Goal: Transaction & Acquisition: Purchase product/service

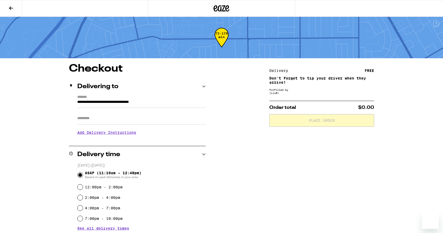
click at [222, 5] on icon at bounding box center [221, 8] width 16 height 9
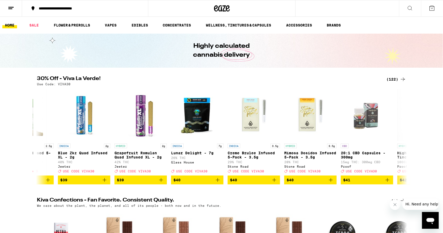
scroll to position [0, 5860]
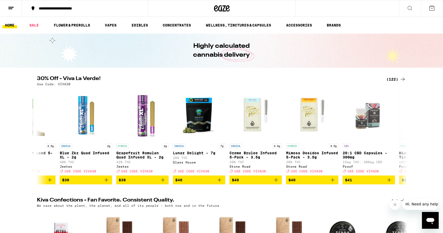
click at [332, 181] on icon "Add to bag" at bounding box center [333, 180] width 4 height 4
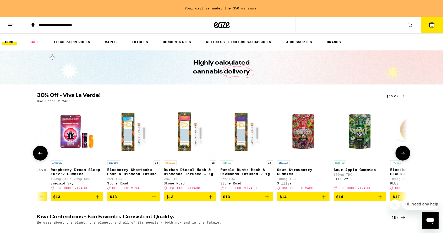
scroll to position [0, 1401]
click at [259, 170] on p "Purple Runtz Hash & Diamonds Infused - 1g" at bounding box center [247, 171] width 52 height 8
click at [264, 200] on icon "Add to bag" at bounding box center [267, 196] width 6 height 6
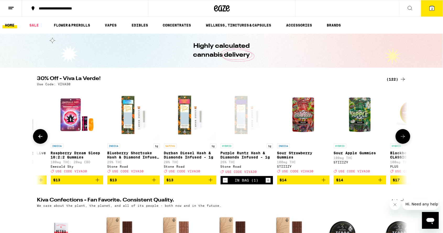
click at [207, 182] on span "$13" at bounding box center [190, 180] width 47 height 6
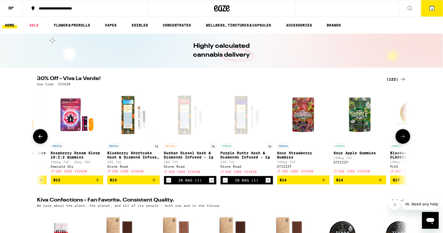
click at [432, 12] on button "3" at bounding box center [432, 8] width 22 height 16
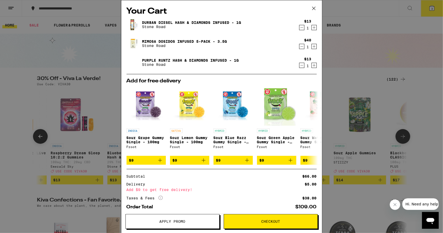
click at [299, 45] on icon "Decrement" at bounding box center [301, 46] width 5 height 6
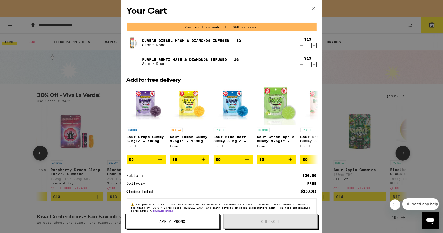
click at [316, 45] on icon "Increment" at bounding box center [314, 45] width 5 height 6
click at [313, 66] on icon "Increment" at bounding box center [314, 64] width 5 height 6
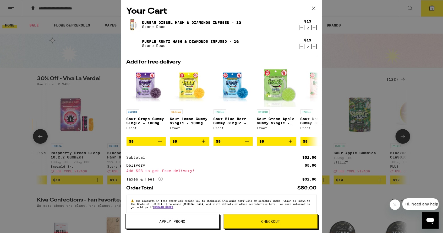
click at [354, 201] on div "Your Cart Durban Diesel Hash & Diamonds Infused - 1g Stone Road $13 2 Purple [P…" at bounding box center [221, 116] width 443 height 233
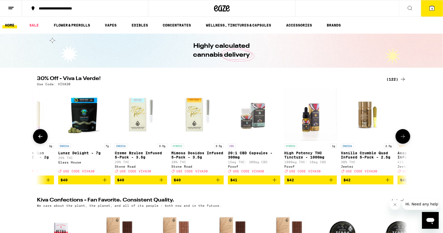
scroll to position [0, 5974]
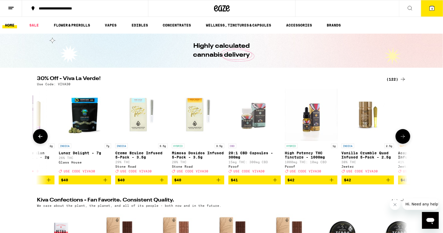
click at [330, 181] on icon "Add to bag" at bounding box center [331, 180] width 6 height 6
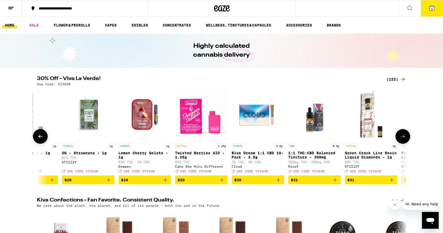
scroll to position [0, 5292]
click at [431, 8] on icon at bounding box center [431, 8] width 5 height 5
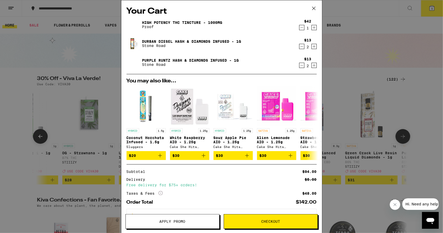
click at [415, 168] on div "Your Cart High Potency THC Tincture - 1000mg Proof $42 1 Durban Diesel Hash & D…" at bounding box center [221, 116] width 443 height 233
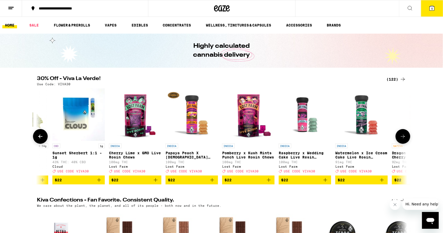
click at [431, 8] on icon at bounding box center [431, 8] width 5 height 5
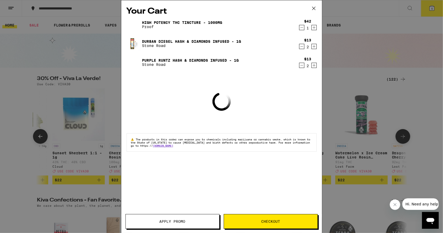
click at [177, 223] on span "Apply Promo" at bounding box center [172, 221] width 26 height 4
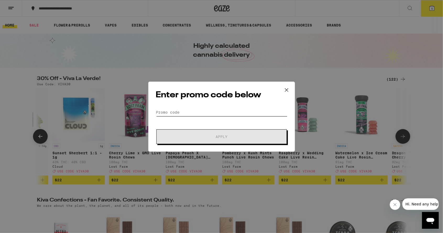
click at [199, 111] on input "Promo Code" at bounding box center [221, 112] width 131 height 8
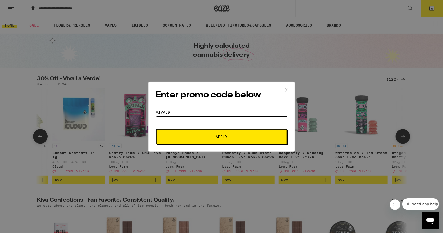
type input "Viva30"
click at [156, 129] on button "Apply" at bounding box center [221, 136] width 130 height 15
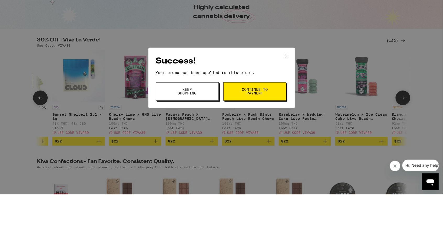
click at [193, 129] on span "Keep Shopping" at bounding box center [187, 129] width 27 height 7
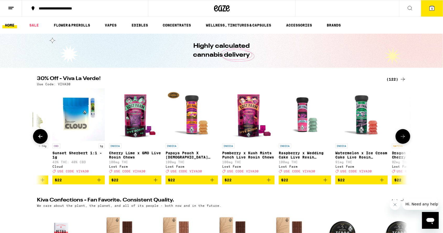
click at [428, 8] on button "5" at bounding box center [432, 8] width 22 height 16
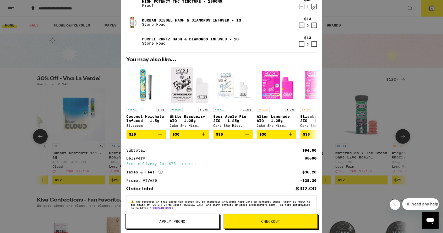
scroll to position [29, 0]
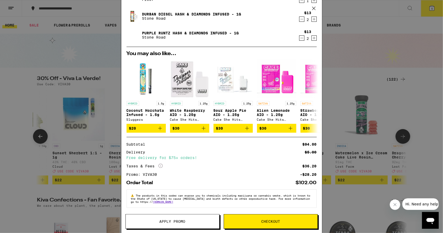
click at [386, 60] on div "Your Cart High Potency THC Tincture - 1000mg Proof $42 1 Durban Diesel Hash & D…" at bounding box center [221, 116] width 443 height 233
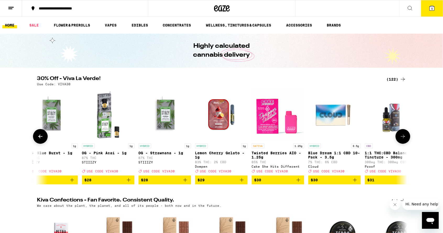
scroll to position [0, 5216]
click at [297, 183] on icon "Add to bag" at bounding box center [298, 180] width 6 height 6
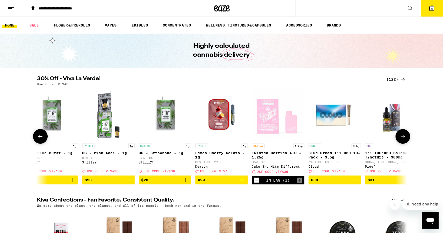
click at [433, 7] on icon at bounding box center [431, 8] width 5 height 5
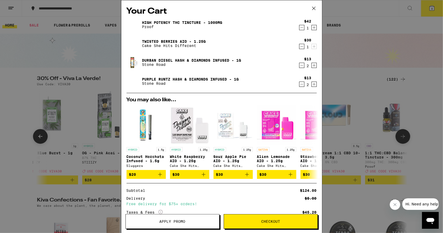
click at [302, 46] on icon "Decrement" at bounding box center [301, 46] width 3 height 0
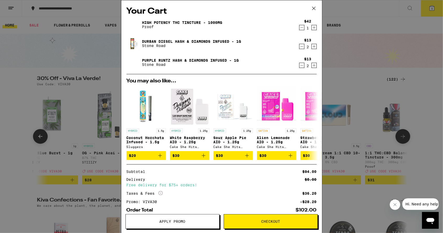
click at [313, 27] on icon "Increment" at bounding box center [314, 27] width 5 height 6
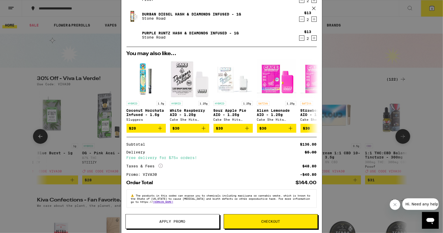
click at [366, 70] on div "Your Cart High Potency THC Tincture - 1000mg Proof $42 2 Durban Diesel Hash & D…" at bounding box center [221, 116] width 443 height 233
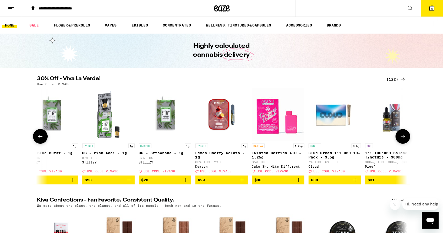
click at [299, 182] on icon "Add to bag" at bounding box center [298, 180] width 6 height 6
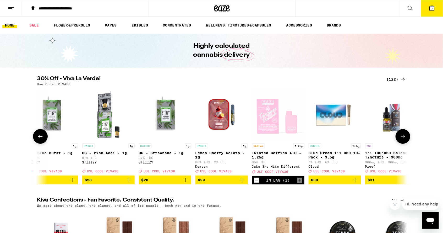
click at [432, 8] on span "7" at bounding box center [432, 8] width 2 height 3
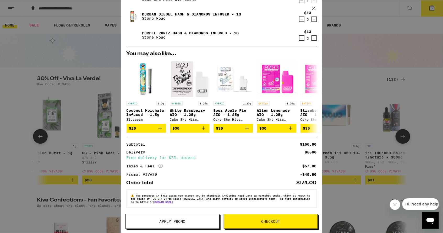
scroll to position [48, 0]
click at [226, 165] on div "Taxes & Fees More Info $57.80" at bounding box center [221, 165] width 190 height 5
click at [251, 216] on button "Checkout" at bounding box center [271, 221] width 94 height 15
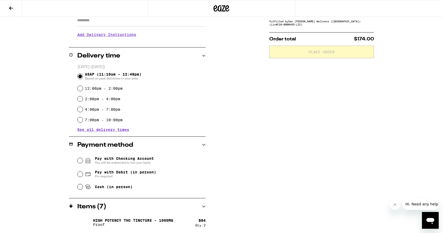
scroll to position [99, 0]
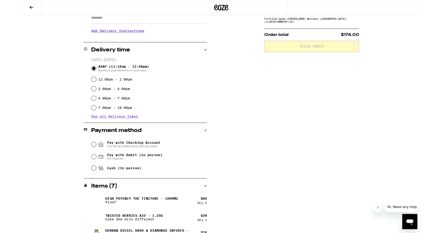
click at [85, 184] on icon at bounding box center [88, 186] width 6 height 6
click at [83, 184] on input "Cash (in person)" at bounding box center [80, 185] width 5 height 5
radio input "true"
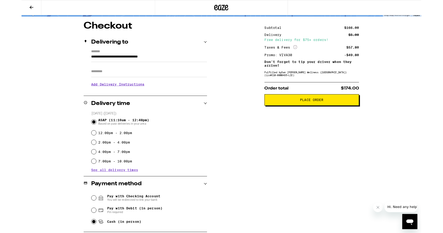
scroll to position [0, 0]
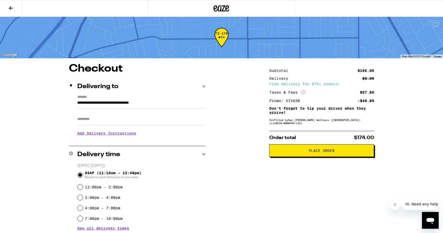
click at [316, 152] on span "Place Order" at bounding box center [322, 150] width 26 height 4
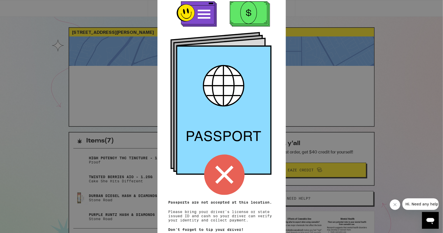
click at [382, 86] on div "Remember! Bring your ID and cash Passports are not accepted at this location. P…" at bounding box center [221, 116] width 443 height 233
